Goal: Check status: Check status

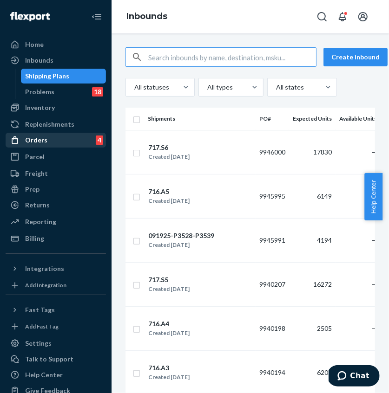
click at [37, 143] on div "Orders" at bounding box center [36, 140] width 22 height 9
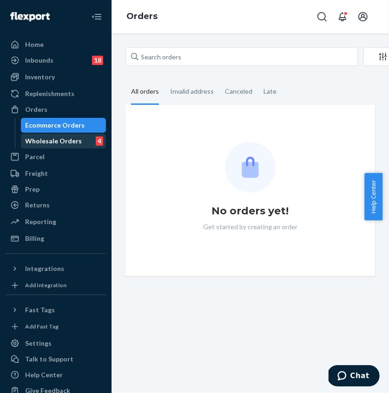
click at [40, 141] on div "Wholesale Orders" at bounding box center [54, 141] width 57 height 9
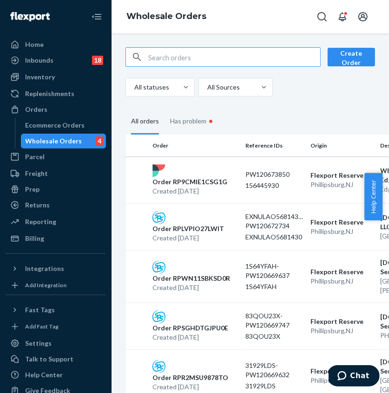
click at [174, 59] on input "text" at bounding box center [234, 57] width 172 height 19
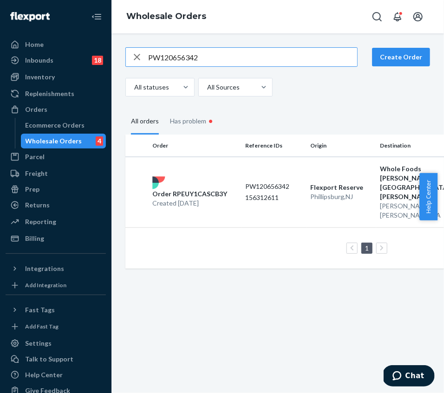
click at [203, 55] on input "PW120656342" at bounding box center [252, 57] width 209 height 19
paste input "156277033"
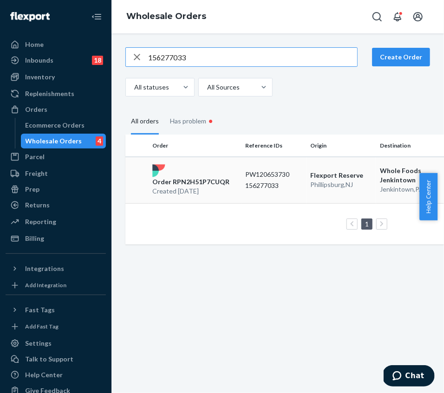
type input "156277033"
click at [191, 181] on p "Order RPN2H51P7CUQR" at bounding box center [190, 181] width 77 height 9
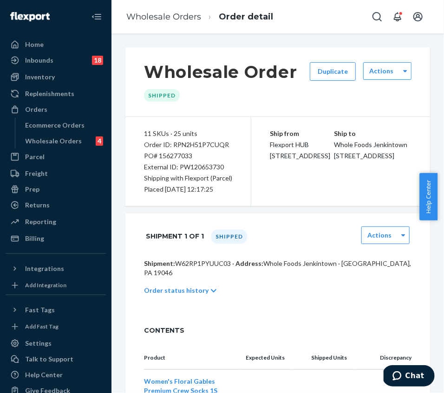
click at [192, 286] on p "Order status history" at bounding box center [176, 290] width 65 height 9
